Goal: Task Accomplishment & Management: Complete application form

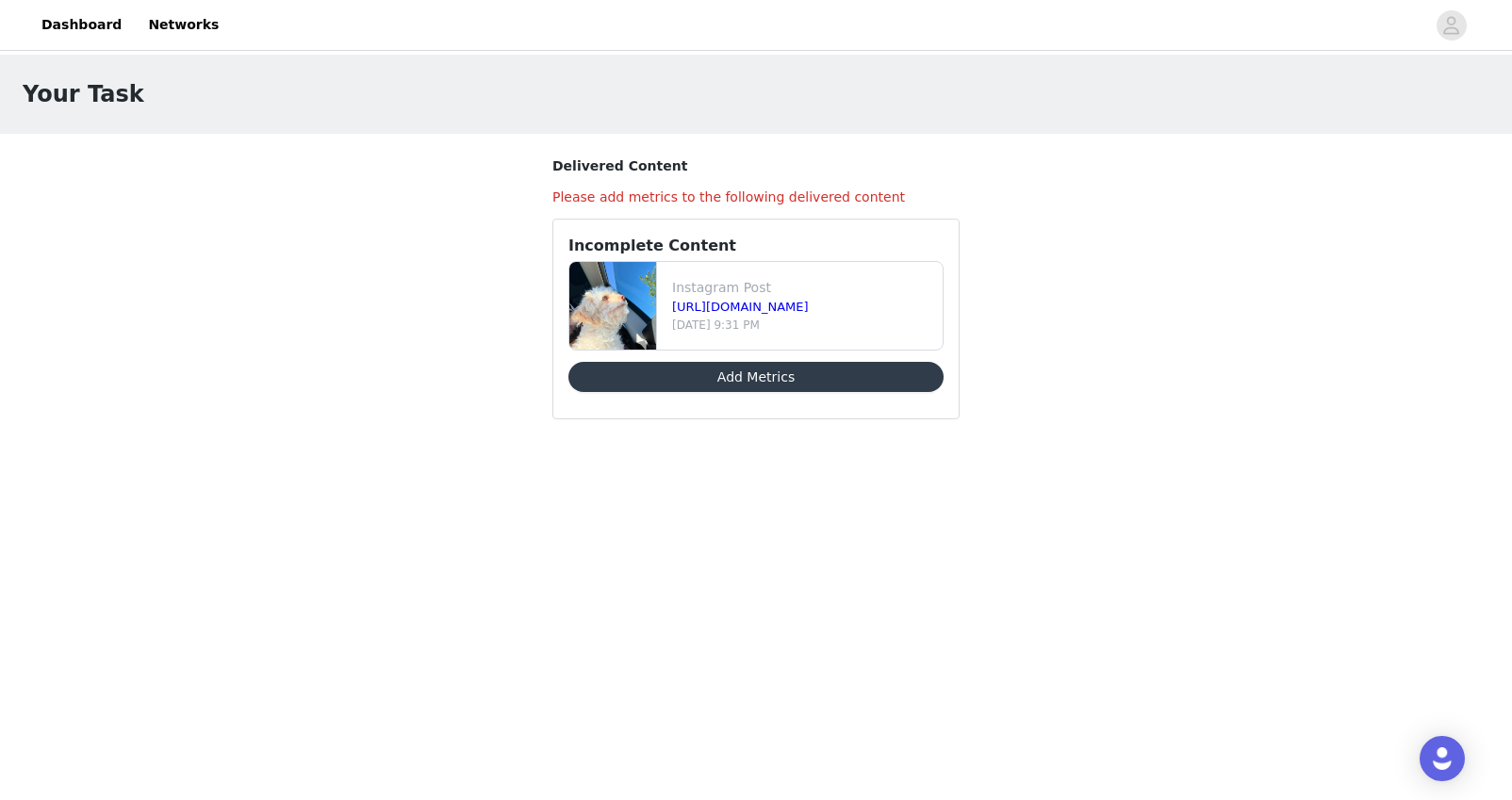
click at [738, 384] on button "Add Metrics" at bounding box center [756, 377] width 376 height 30
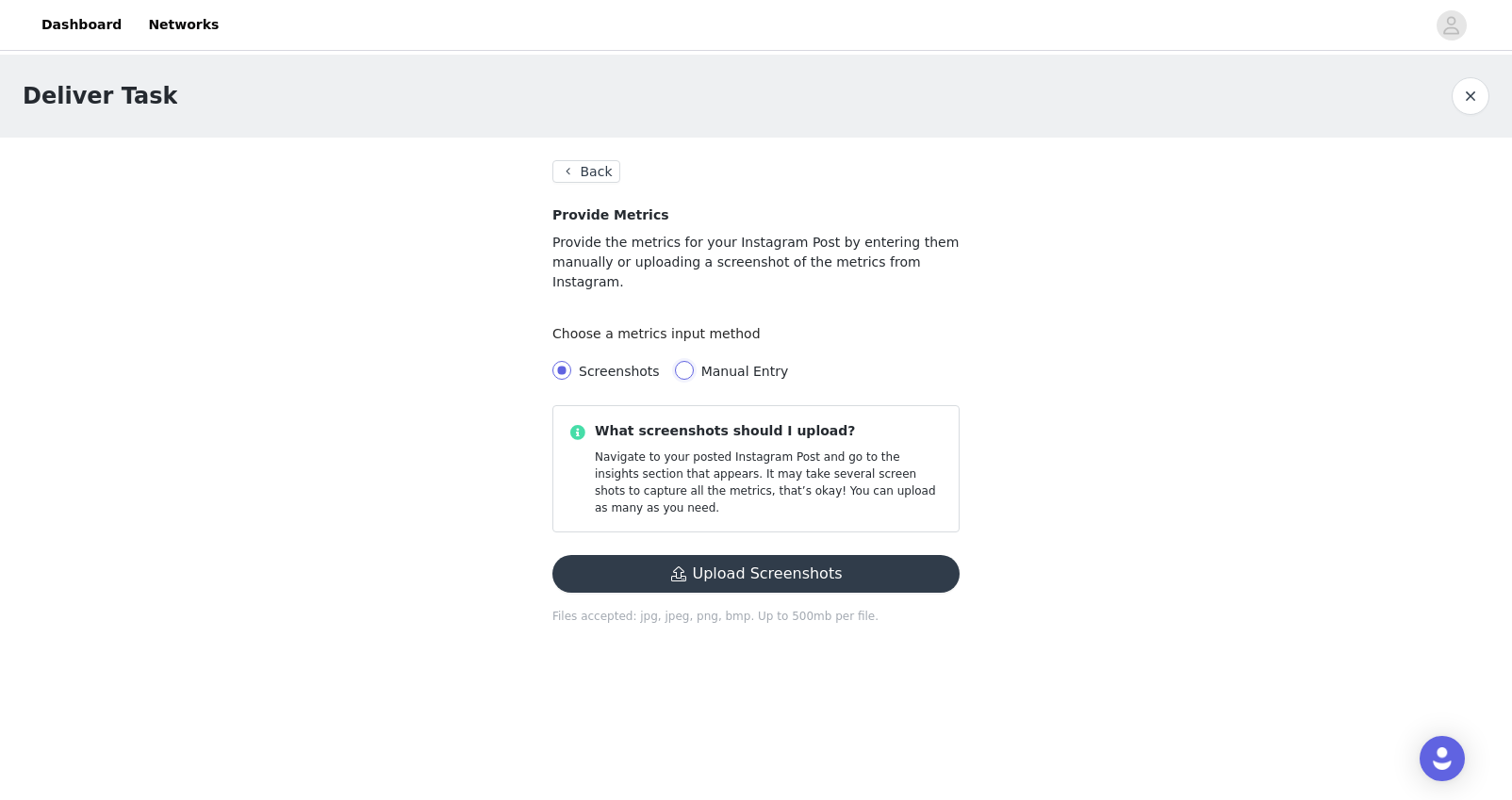
click at [683, 361] on input "Manual Entry" at bounding box center [684, 370] width 18 height 18
radio input "true"
radio input "false"
radio input "true"
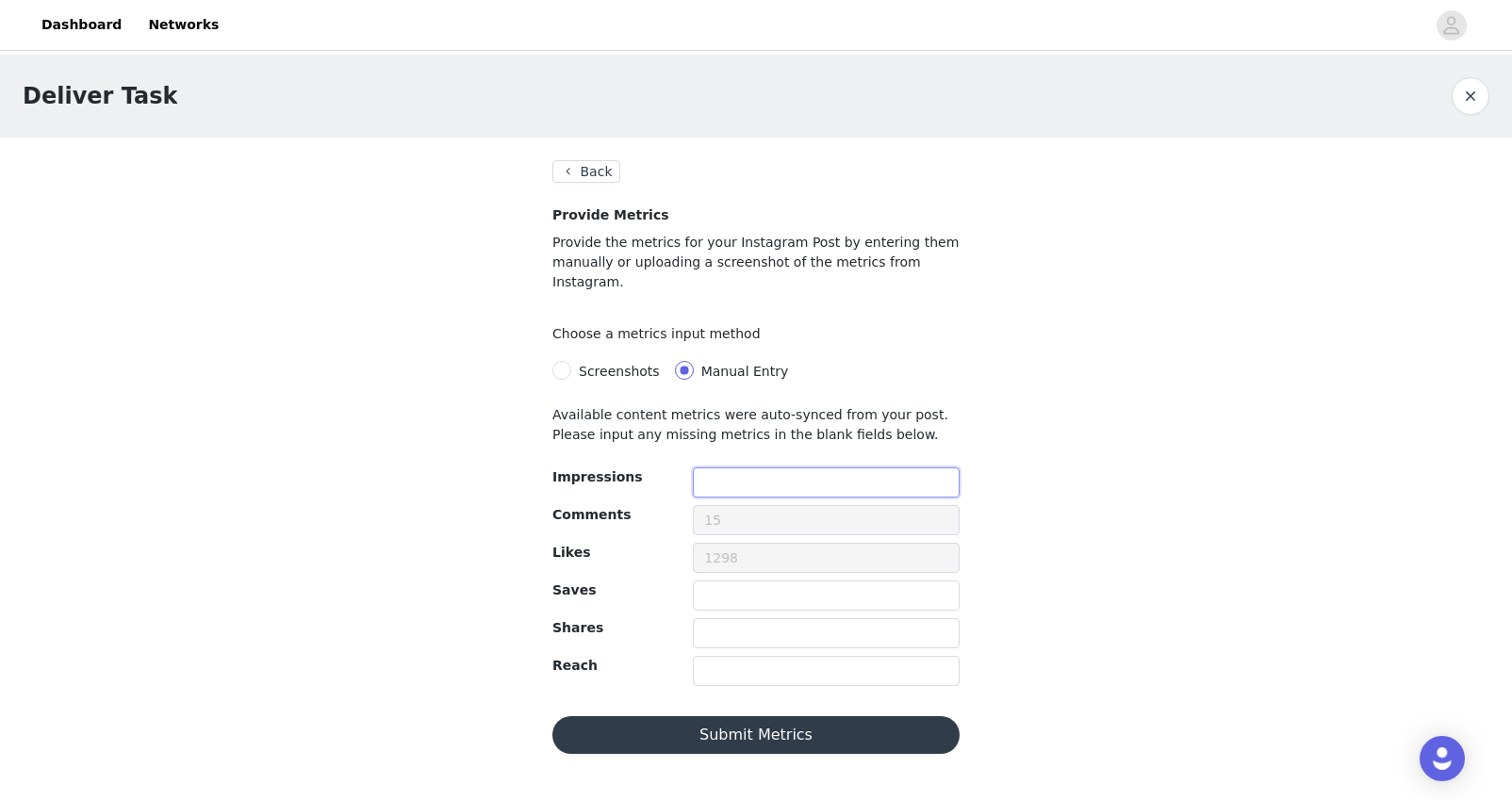
click at [738, 468] on input "text" at bounding box center [826, 482] width 267 height 30
click at [729, 581] on input "text" at bounding box center [826, 596] width 267 height 30
type input "2"
click at [723, 618] on input "text" at bounding box center [826, 633] width 267 height 30
click at [734, 663] on input "text" at bounding box center [826, 671] width 267 height 30
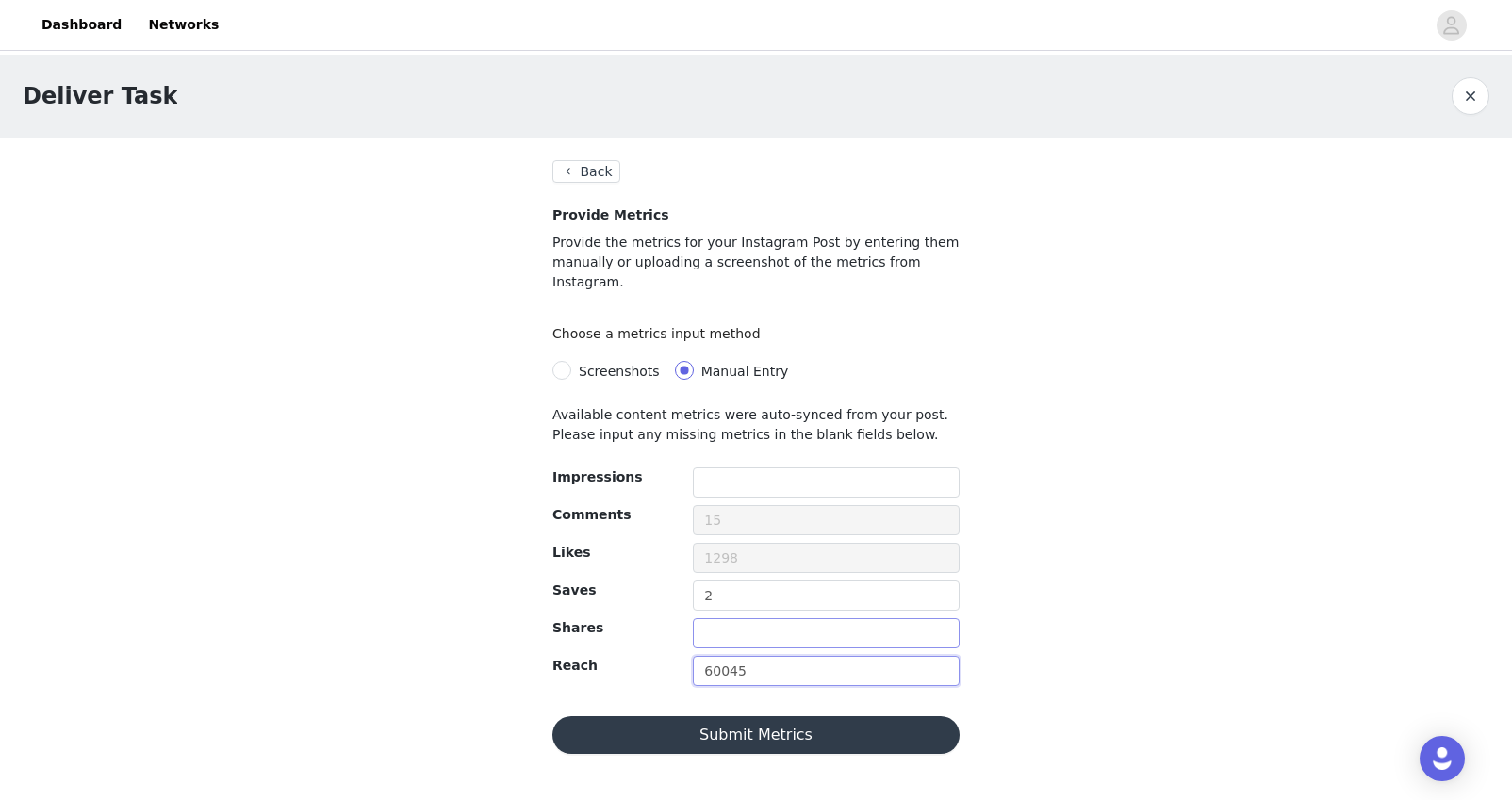
type input "60045"
click at [738, 621] on input "text" at bounding box center [826, 633] width 267 height 30
click at [745, 467] on input "text" at bounding box center [826, 482] width 267 height 30
type input "60045"
click at [781, 657] on input "60045" at bounding box center [826, 671] width 267 height 30
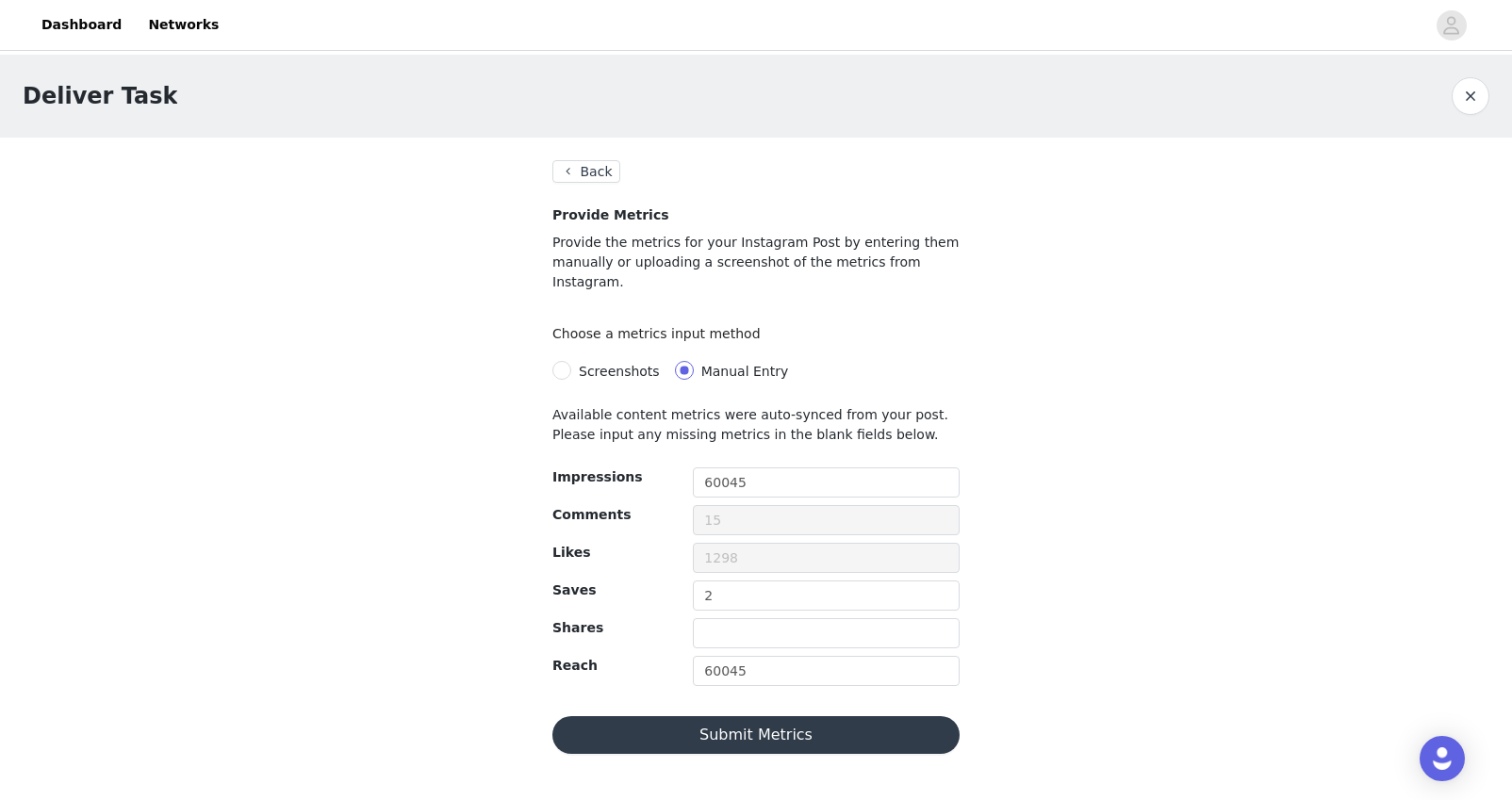
click at [821, 716] on button "Submit Metrics" at bounding box center [756, 735] width 407 height 38
